Goal: Book appointment/travel/reservation

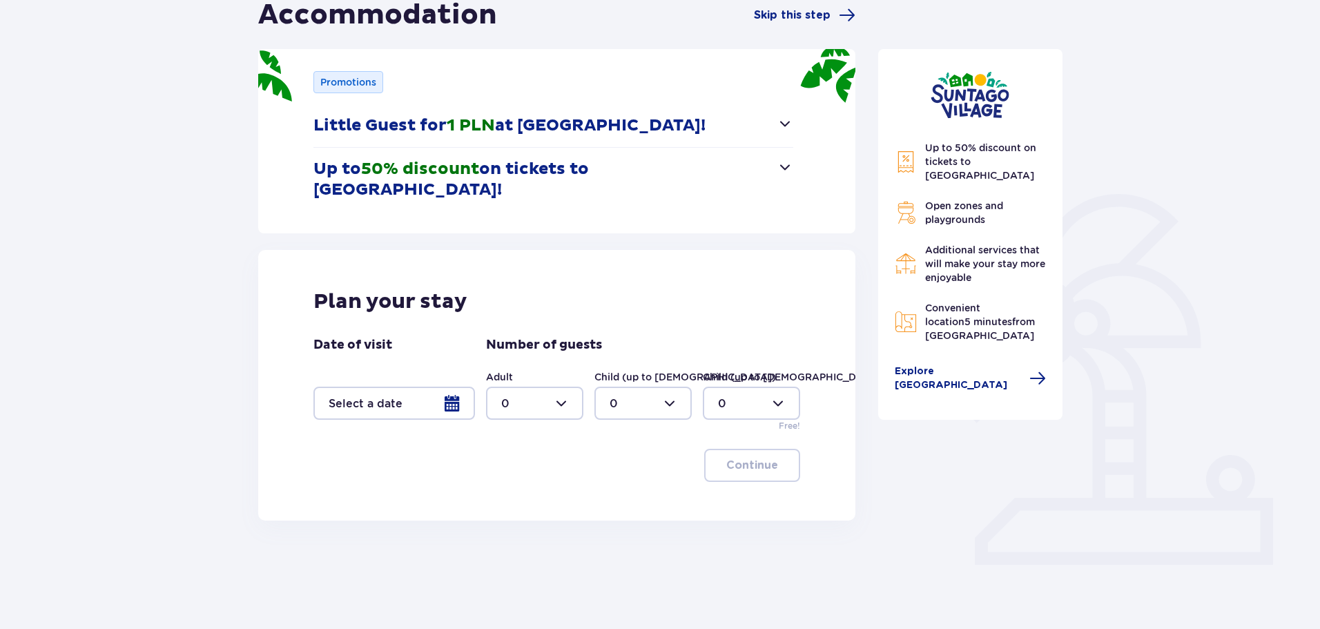
scroll to position [166, 0]
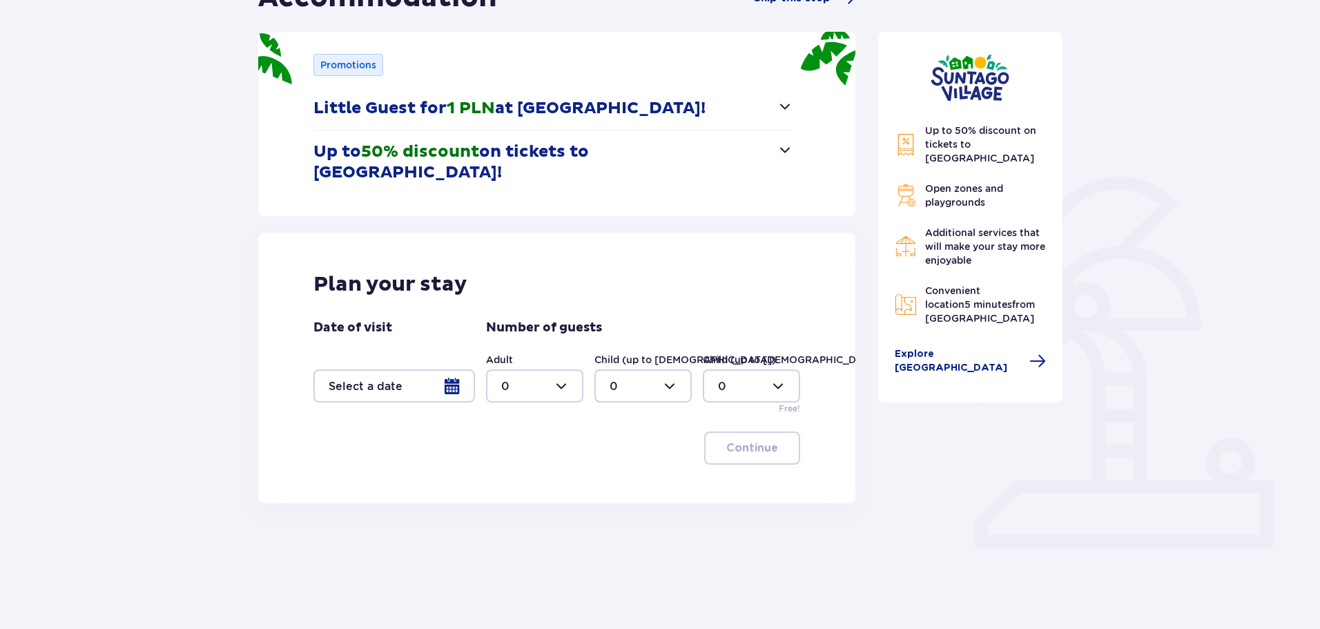
click at [451, 369] on div at bounding box center [393, 385] width 161 height 33
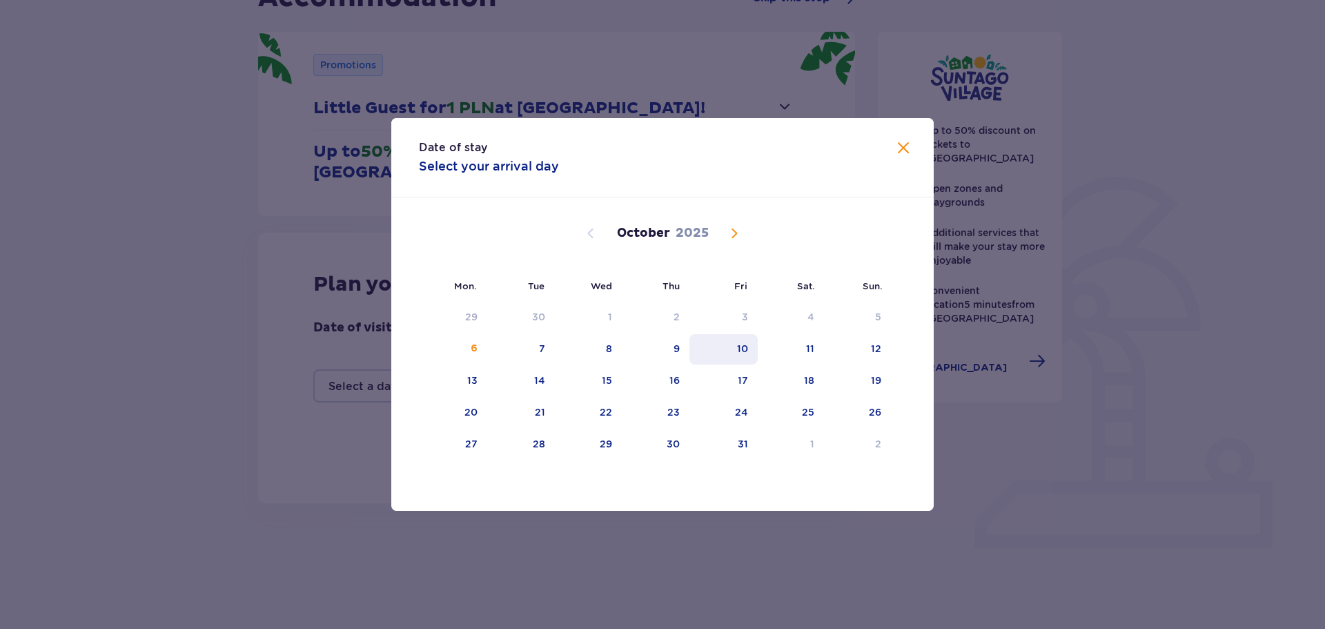
click at [745, 345] on font "10" at bounding box center [742, 348] width 11 height 11
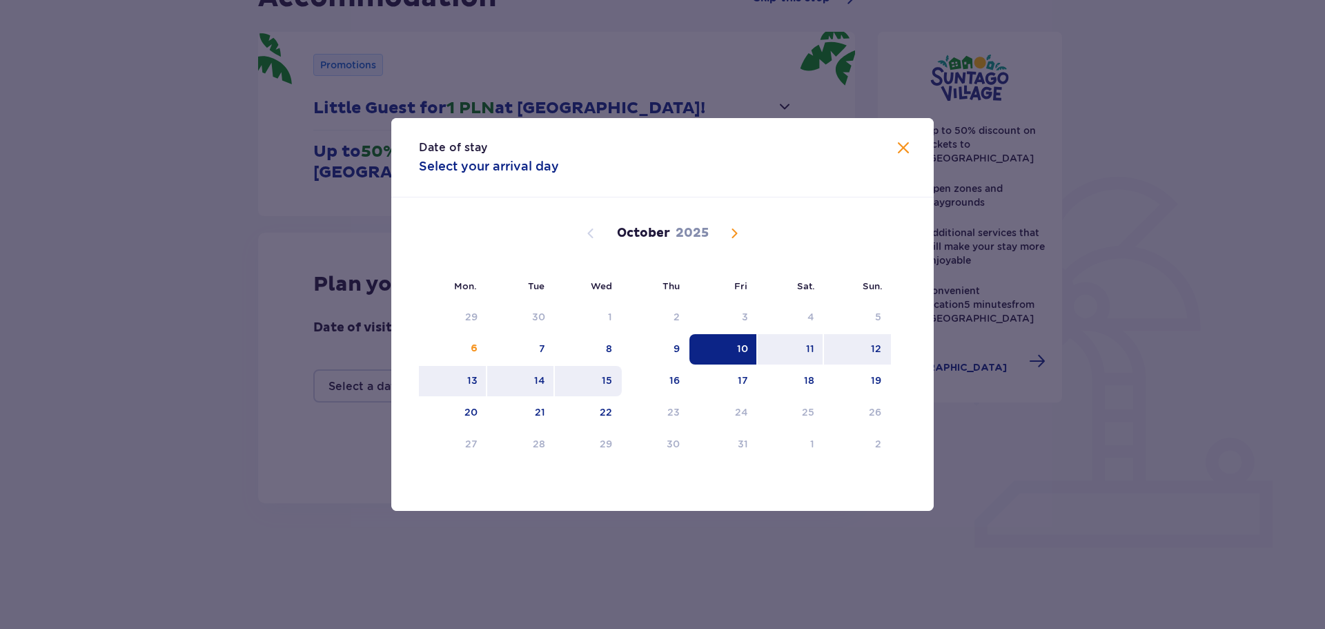
click at [614, 377] on div "15" at bounding box center [588, 381] width 67 height 30
type input "[DATE] - [DATE]"
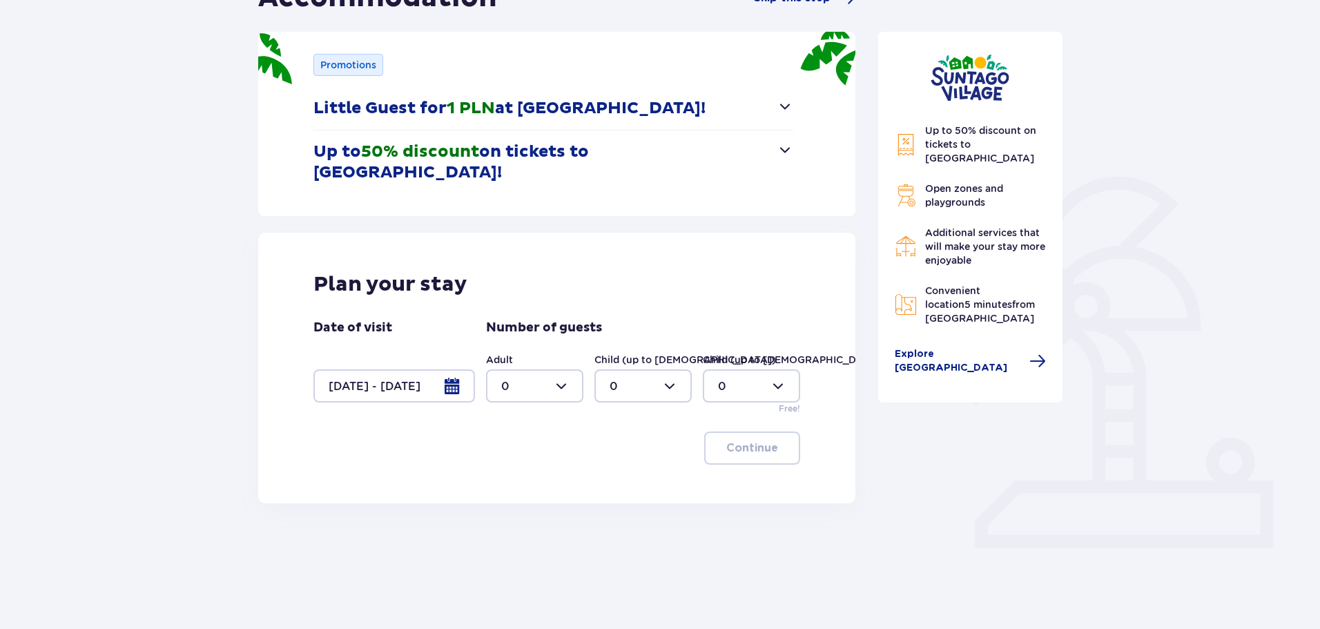
click at [560, 369] on div at bounding box center [534, 385] width 97 height 33
click at [534, 471] on div "2" at bounding box center [534, 465] width 67 height 15
type input "2"
click at [640, 369] on div at bounding box center [642, 385] width 97 height 33
click at [632, 442] on div "1" at bounding box center [642, 436] width 67 height 15
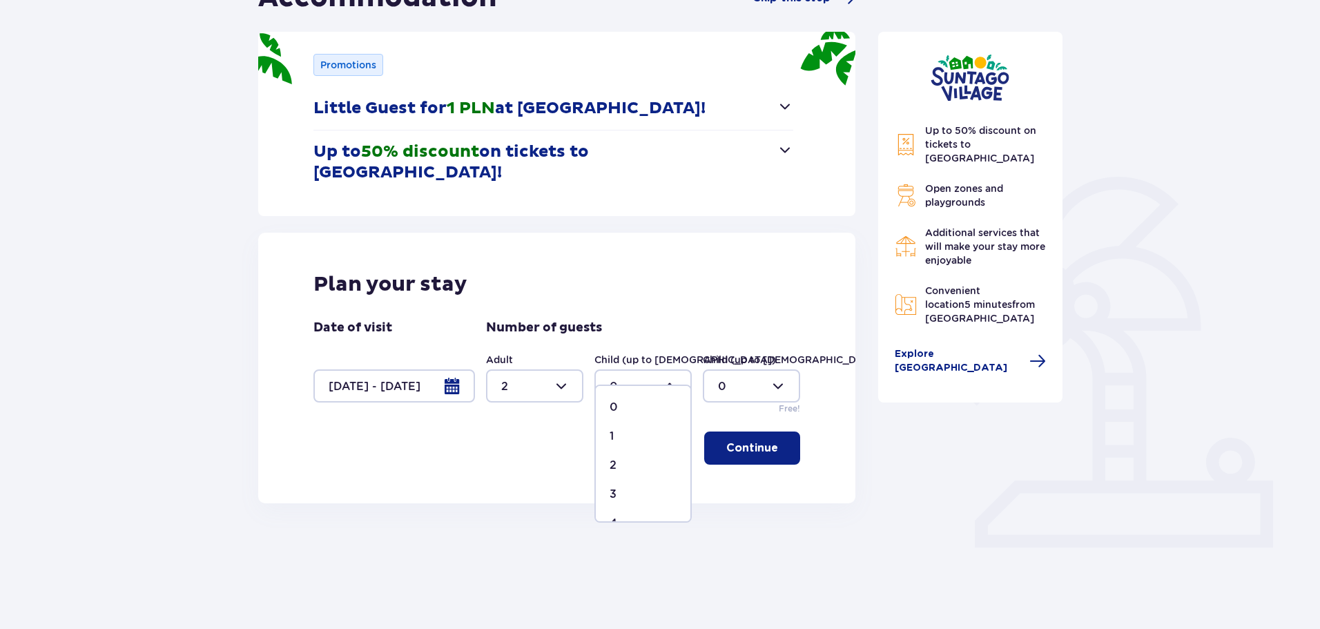
type input "1"
click at [738, 369] on div at bounding box center [751, 385] width 97 height 33
click at [725, 438] on div "1" at bounding box center [751, 436] width 67 height 15
type input "1"
click at [729, 442] on font "Continue" at bounding box center [752, 447] width 52 height 11
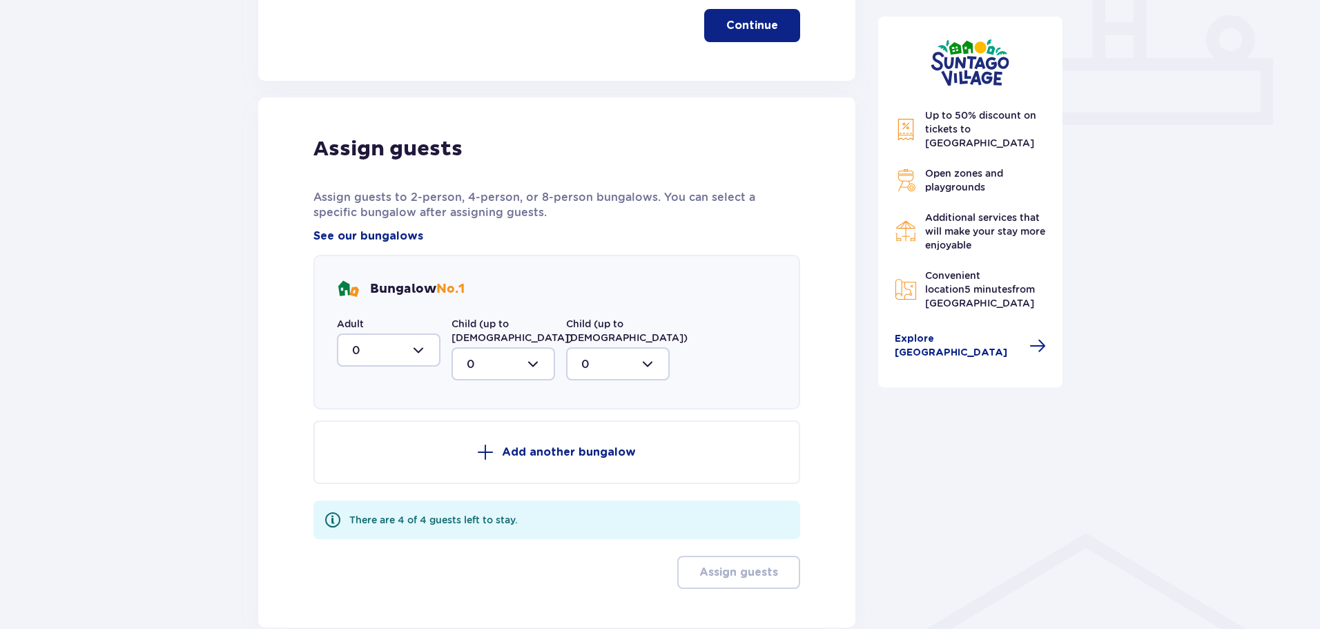
scroll to position [648, 0]
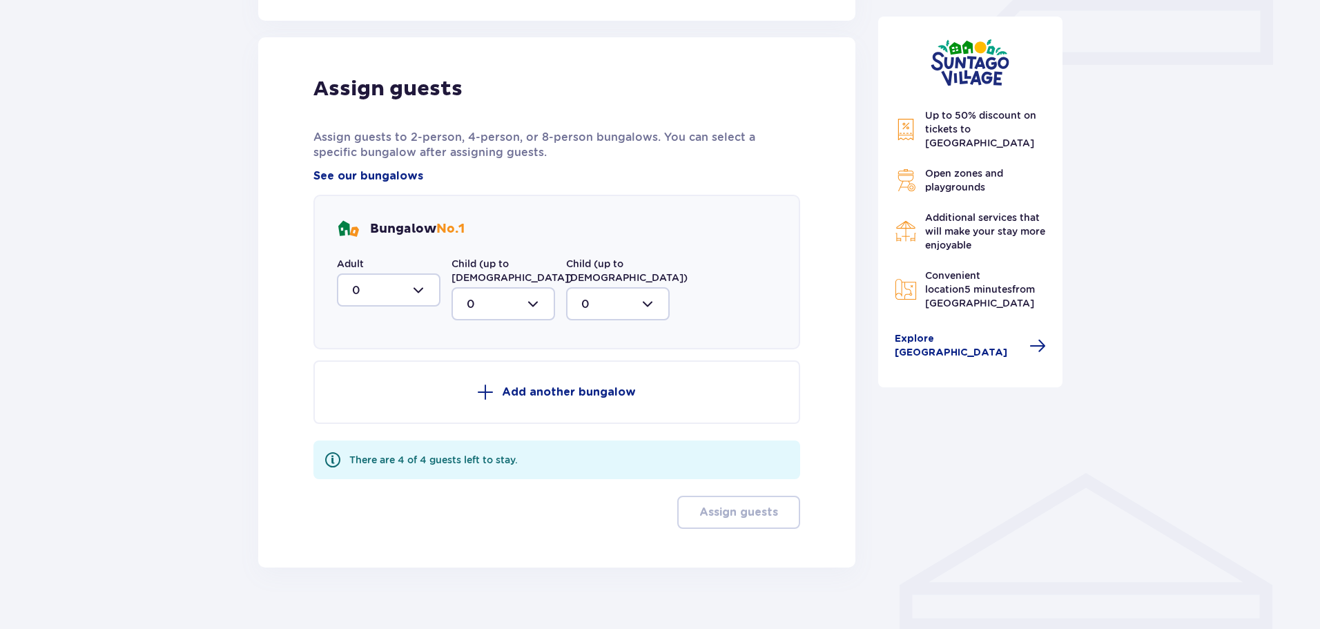
click at [418, 273] on div at bounding box center [389, 289] width 104 height 33
click at [405, 382] on div "2" at bounding box center [388, 389] width 73 height 15
type input "2"
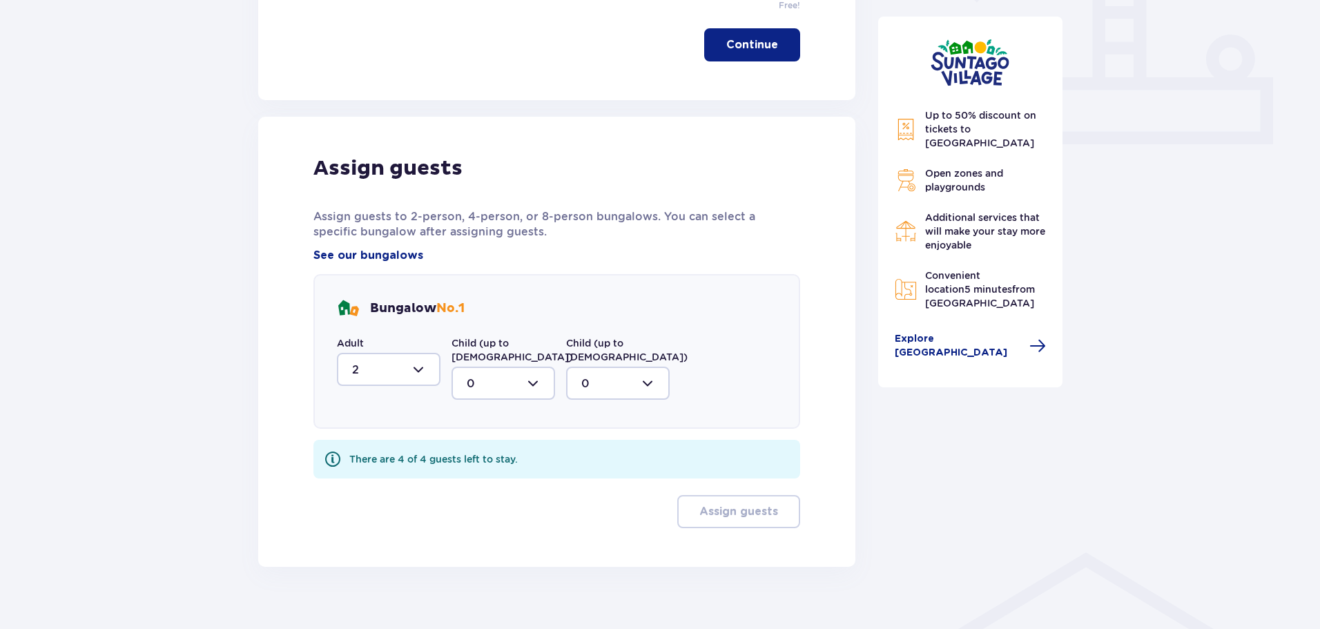
click at [513, 366] on div at bounding box center [503, 382] width 104 height 33
click at [519, 447] on div "1" at bounding box center [503, 454] width 73 height 15
type input "1"
click at [621, 366] on div at bounding box center [618, 382] width 104 height 33
click at [612, 447] on div "1" at bounding box center [617, 454] width 73 height 15
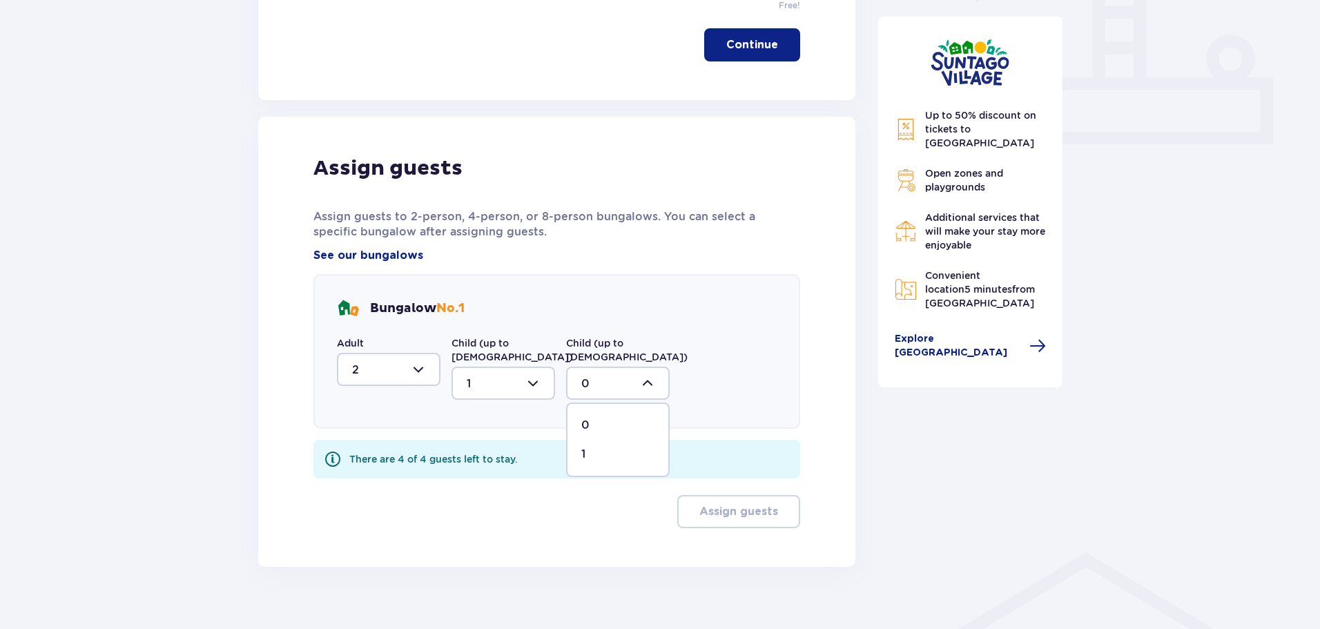
type input "1"
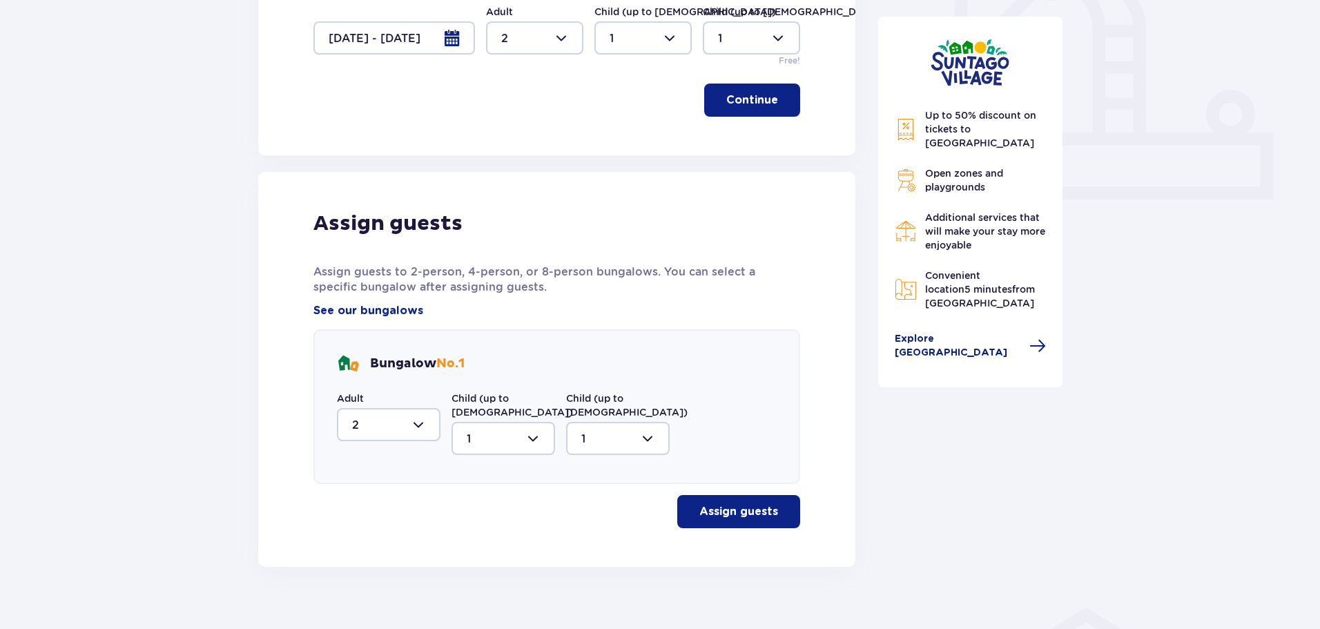
click at [740, 506] on font "Assign guests" at bounding box center [738, 511] width 79 height 11
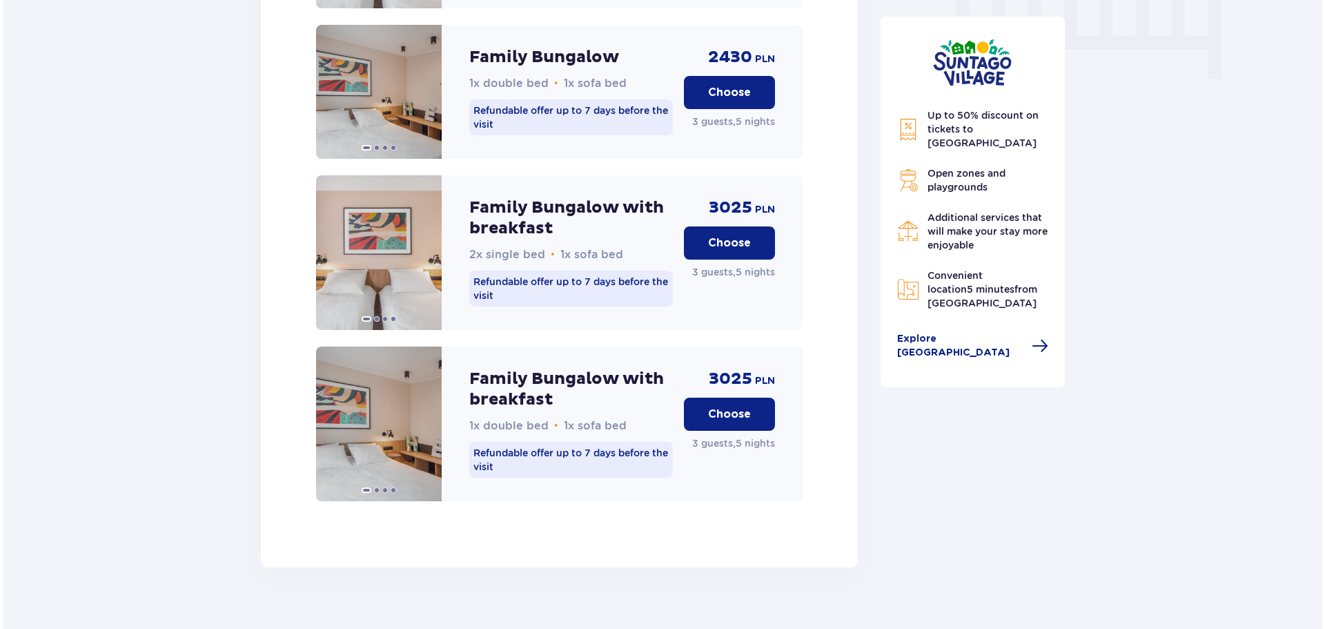
scroll to position [1411, 0]
click at [424, 418] on span at bounding box center [423, 423] width 11 height 11
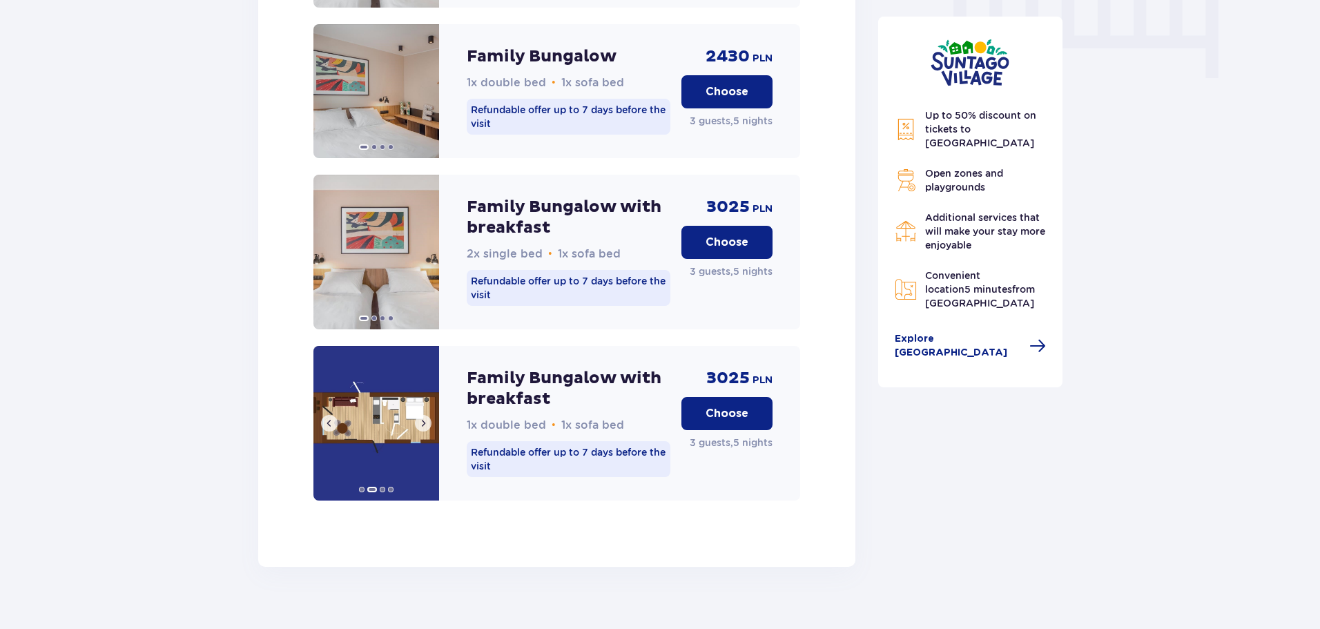
click at [425, 418] on span at bounding box center [423, 423] width 11 height 11
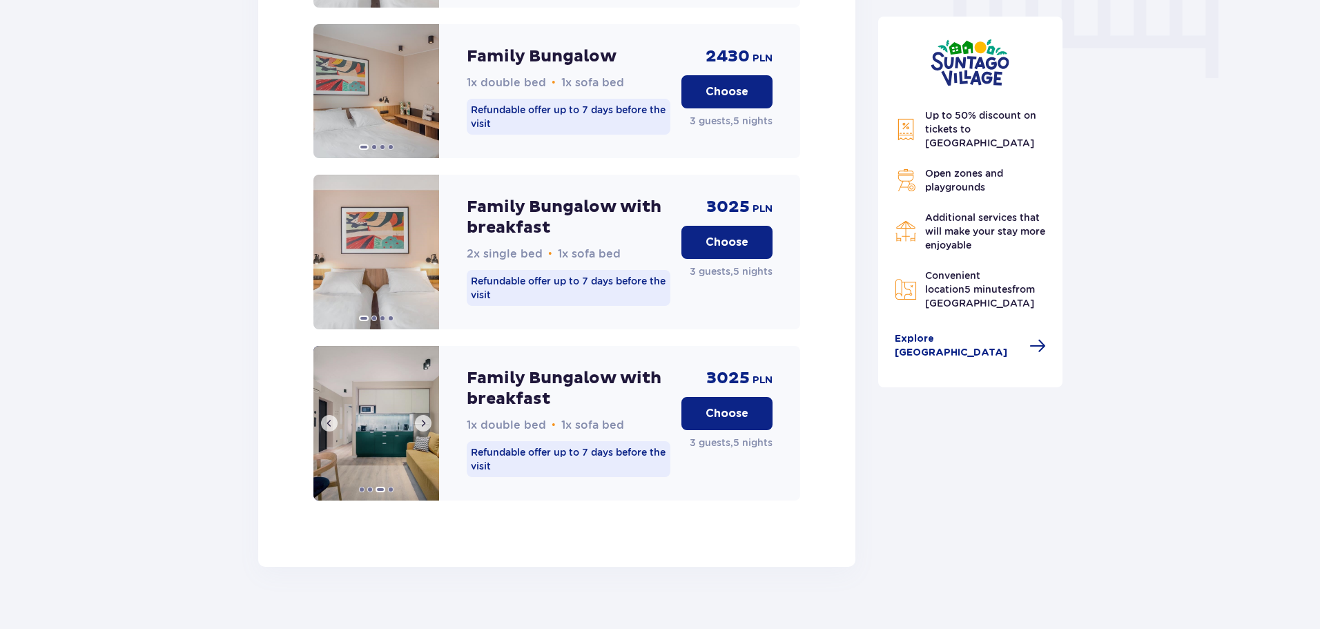
click at [425, 418] on span at bounding box center [423, 423] width 11 height 11
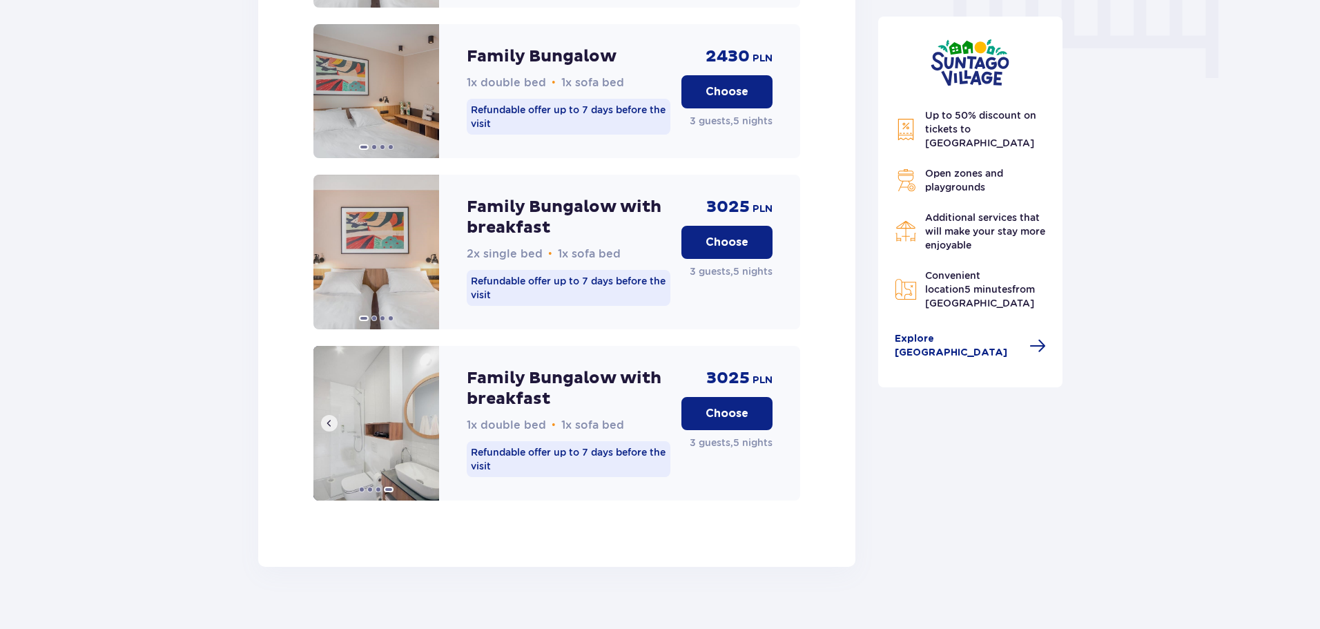
click at [322, 415] on button at bounding box center [329, 423] width 17 height 17
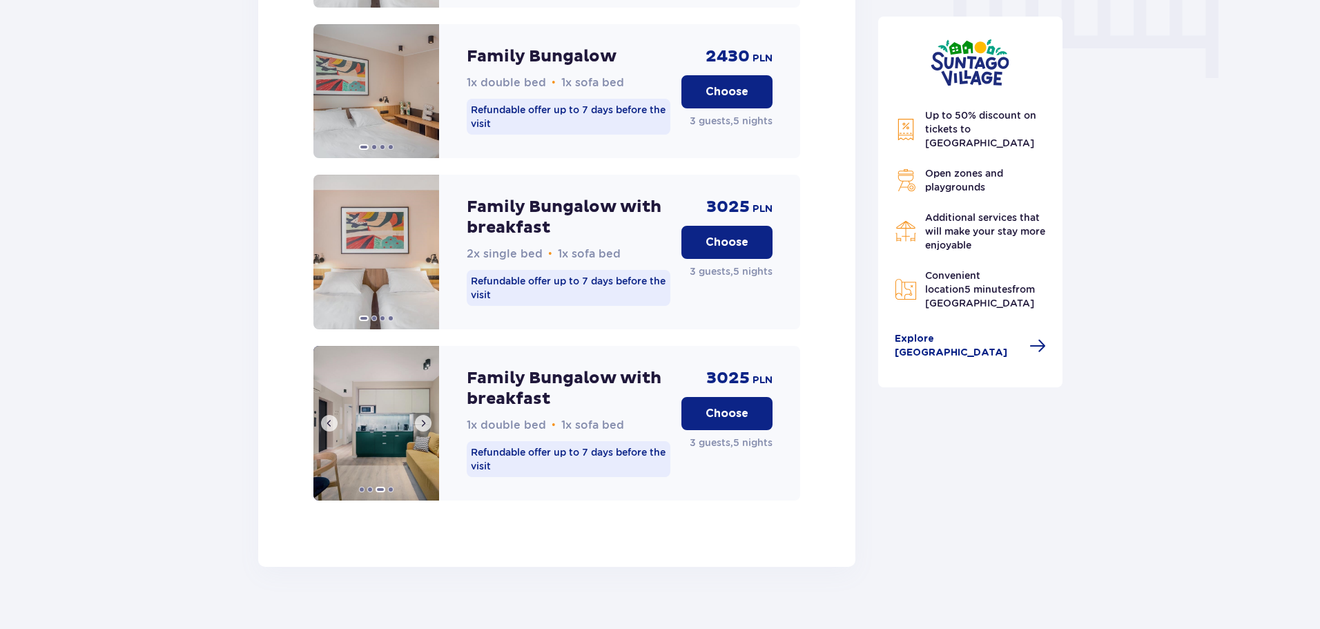
click at [322, 415] on button at bounding box center [329, 423] width 17 height 17
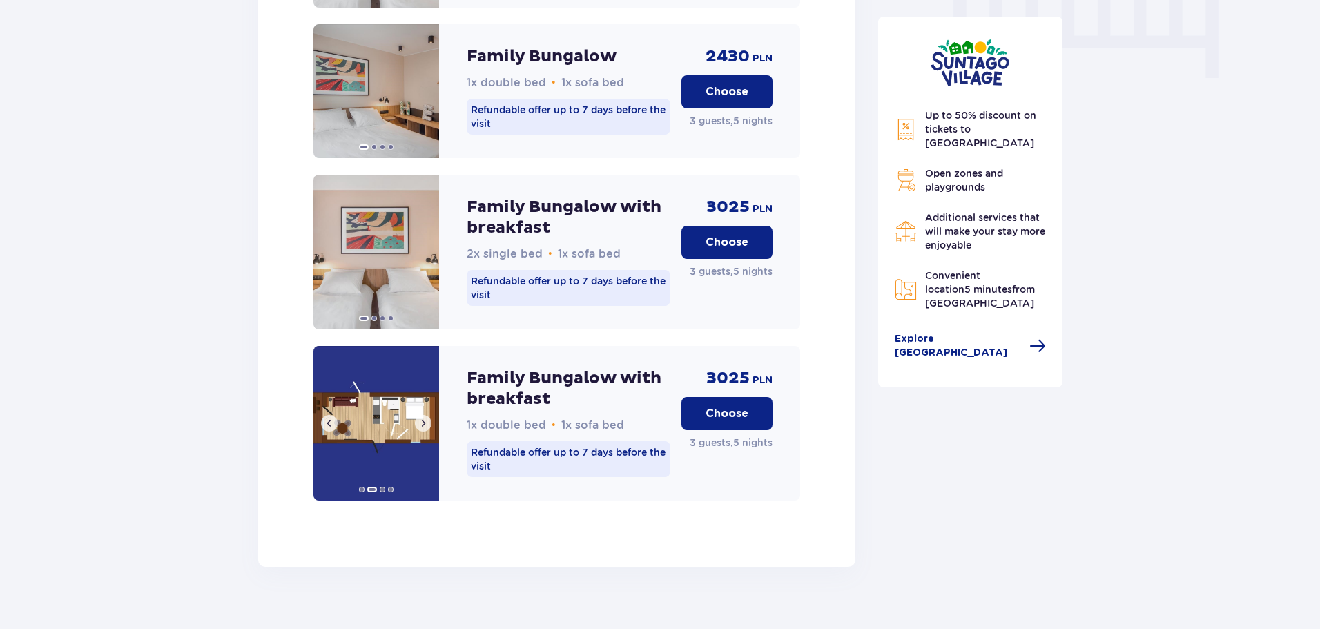
click at [322, 415] on button at bounding box center [329, 423] width 17 height 17
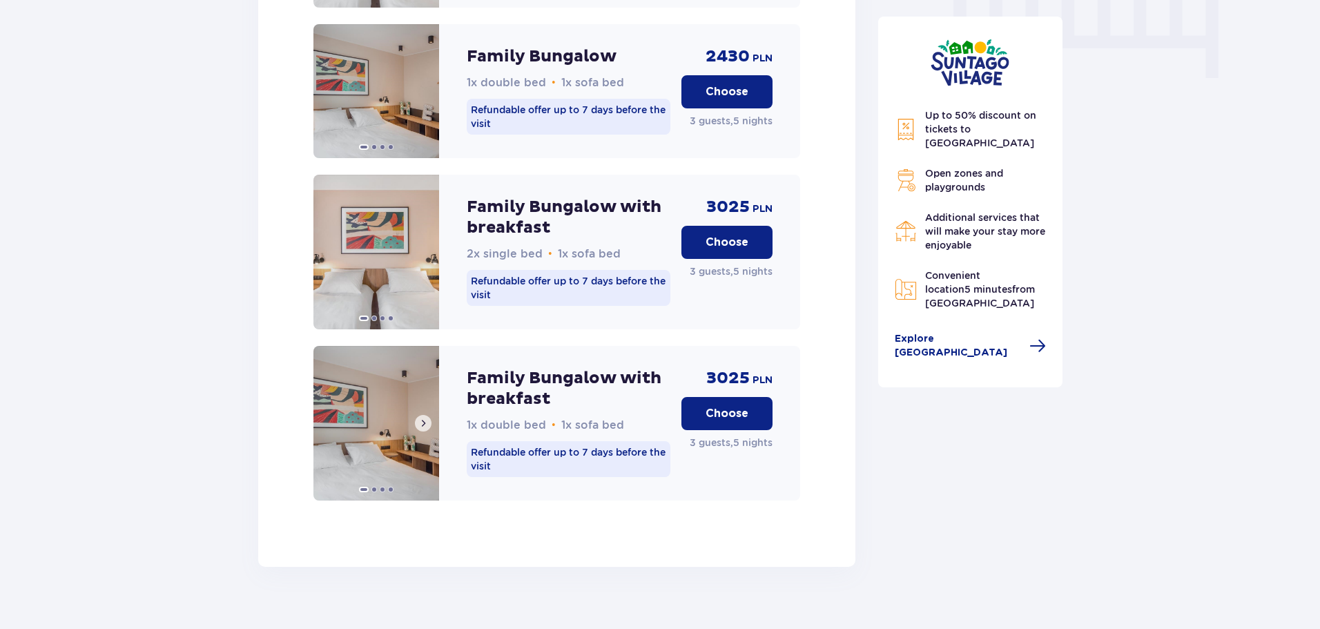
click at [322, 404] on img at bounding box center [376, 423] width 126 height 155
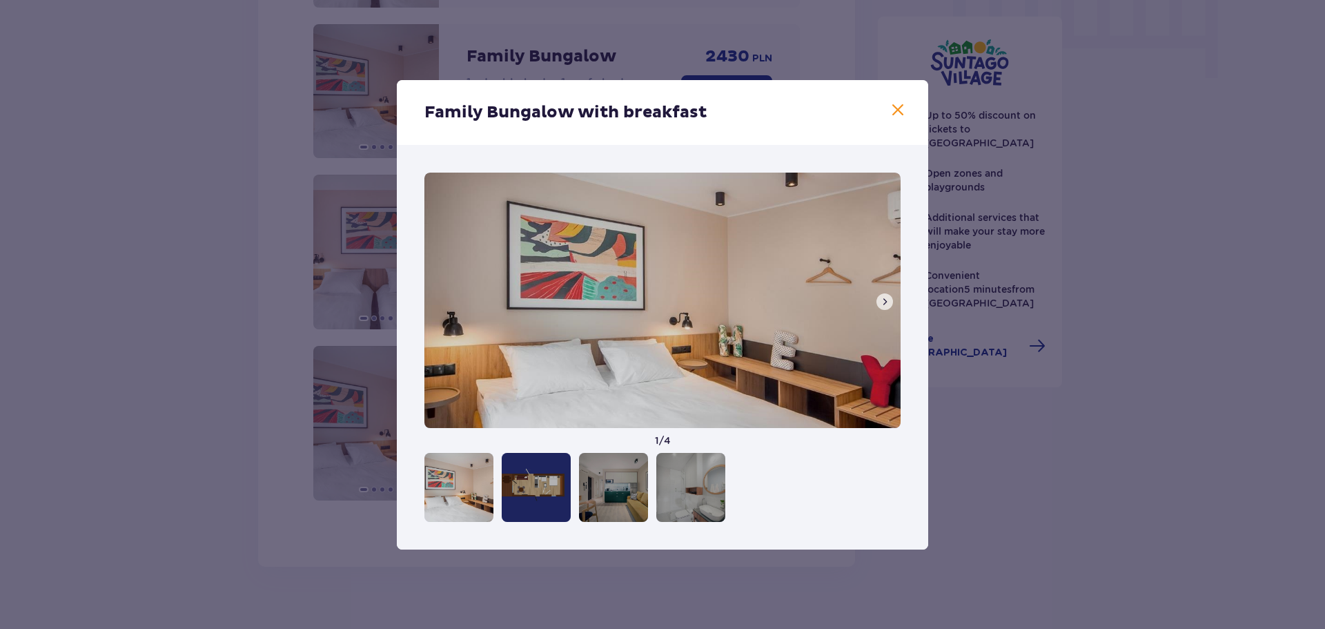
click at [885, 304] on span at bounding box center [884, 301] width 11 height 11
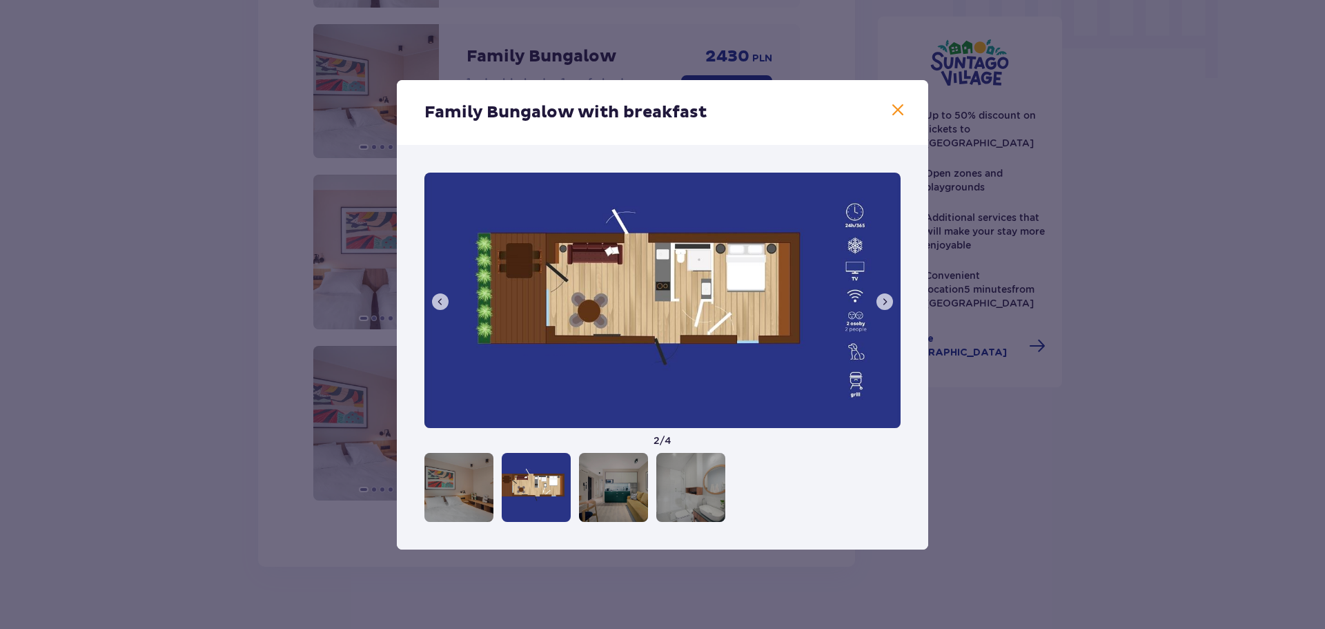
click at [883, 306] on span at bounding box center [884, 301] width 11 height 11
